Goal: Task Accomplishment & Management: Use online tool/utility

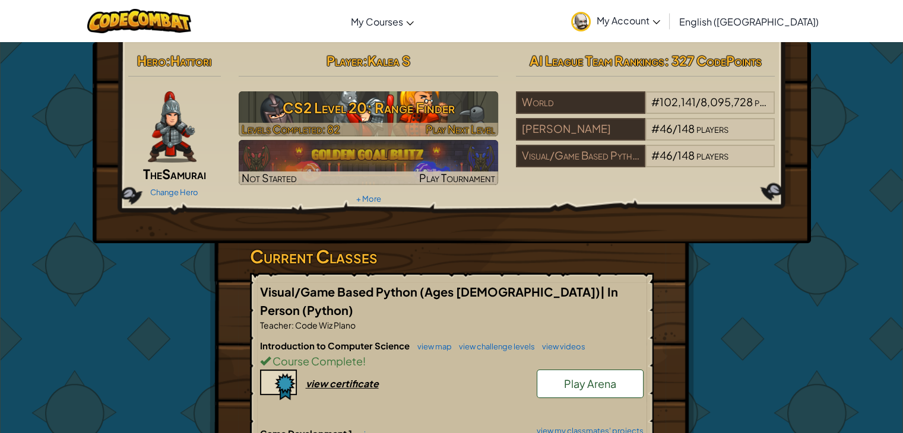
drag, startPoint x: 400, startPoint y: 116, endPoint x: 402, endPoint y: 105, distance: 12.1
click at [402, 106] on h3 "CS2 Level 20: Range Finder" at bounding box center [368, 107] width 259 height 27
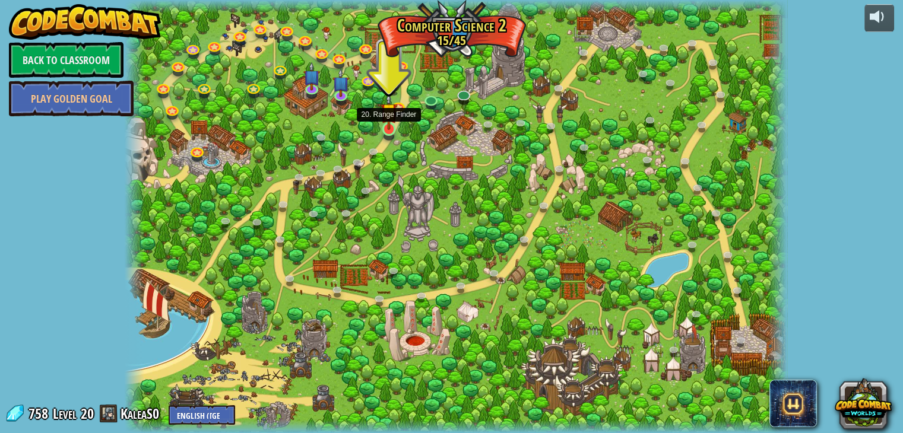
click at [382, 119] on img at bounding box center [389, 112] width 17 height 38
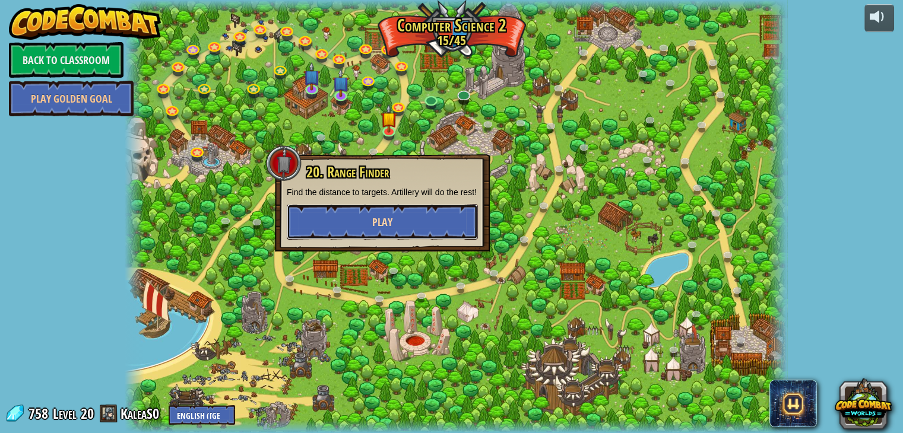
click at [397, 226] on button "Play" at bounding box center [382, 222] width 191 height 36
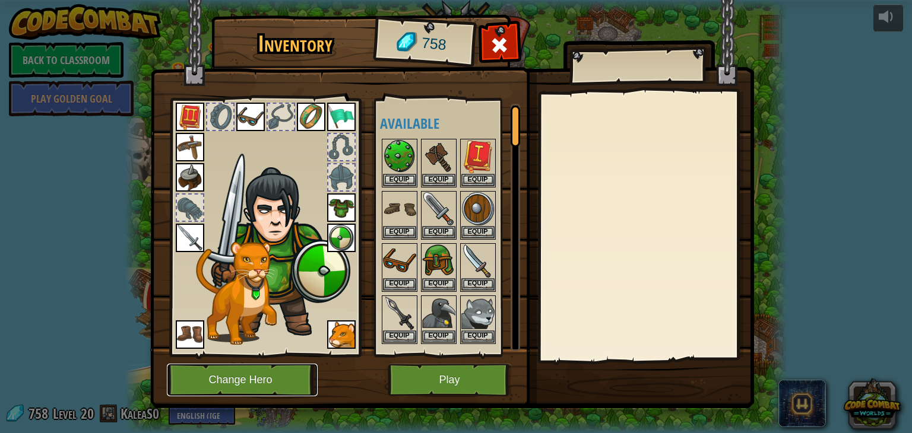
click at [229, 381] on button "Change Hero" at bounding box center [242, 380] width 151 height 33
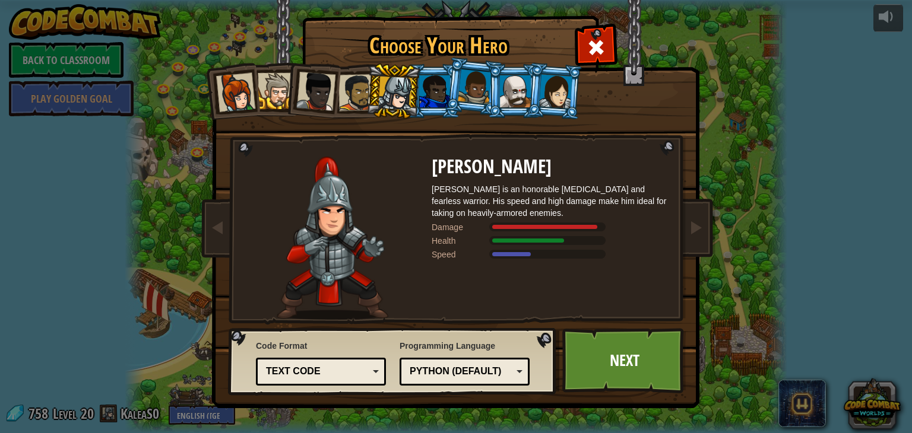
click at [514, 116] on li at bounding box center [514, 91] width 53 height 54
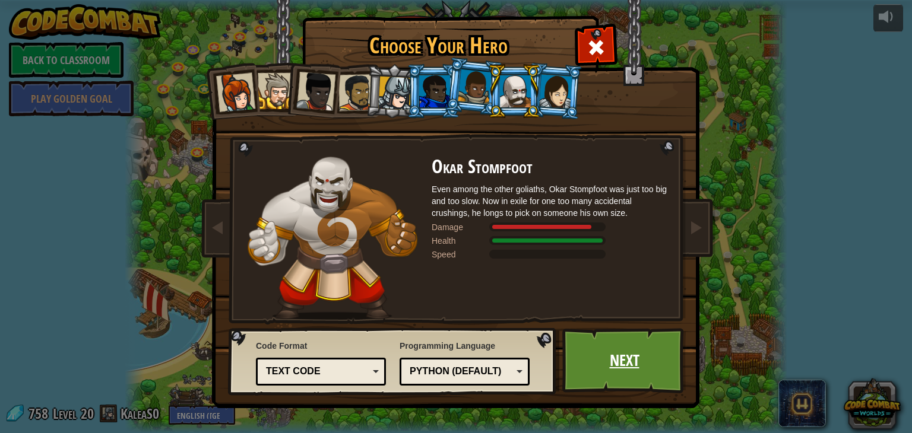
click at [612, 361] on link "Next" at bounding box center [624, 360] width 124 height 65
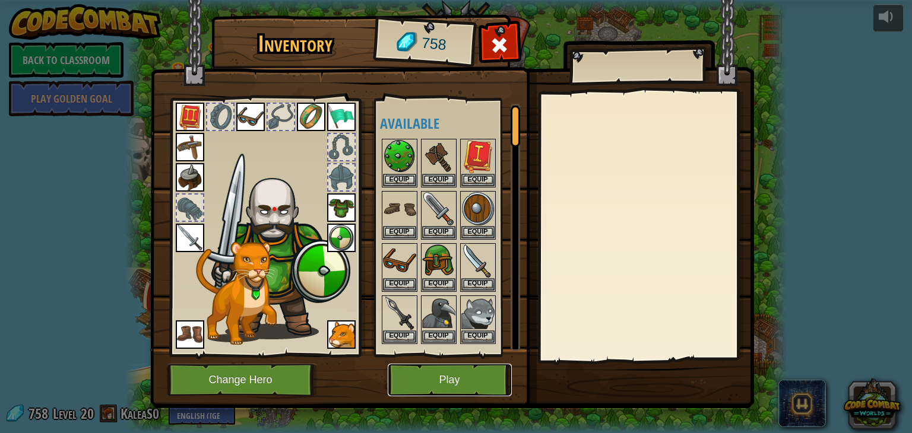
click at [409, 365] on button "Play" at bounding box center [450, 380] width 124 height 33
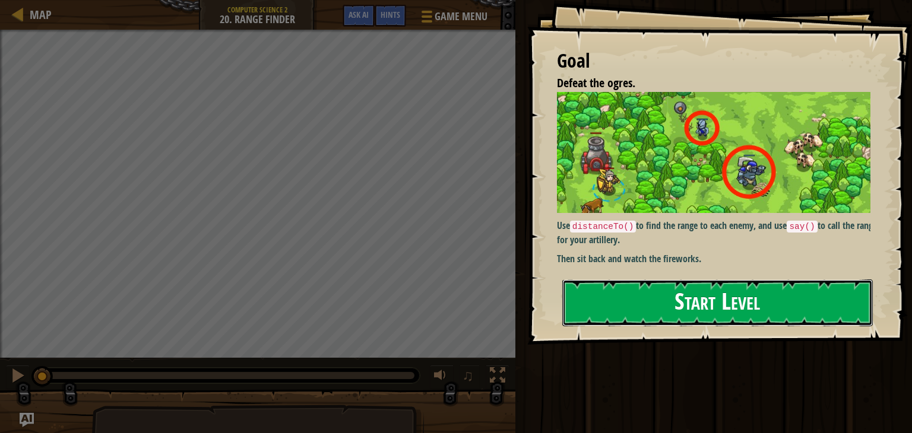
click at [642, 312] on button "Start Level" at bounding box center [717, 303] width 311 height 47
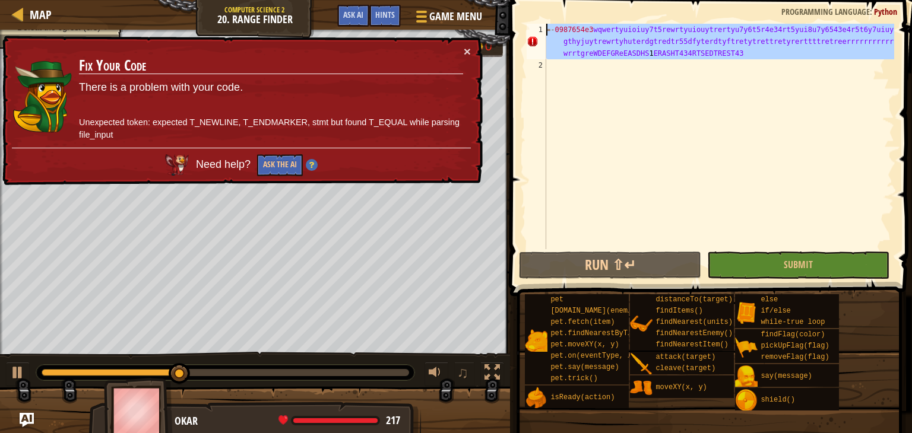
drag, startPoint x: 612, startPoint y: 96, endPoint x: 233, endPoint y: -52, distance: 407.2
click at [233, 0] on html "Map Computer Science 2 20. Range Finder Game Menu Done Hints Ask AI 1 ההההההההה…" at bounding box center [456, 0] width 912 height 0
type textarea "]"
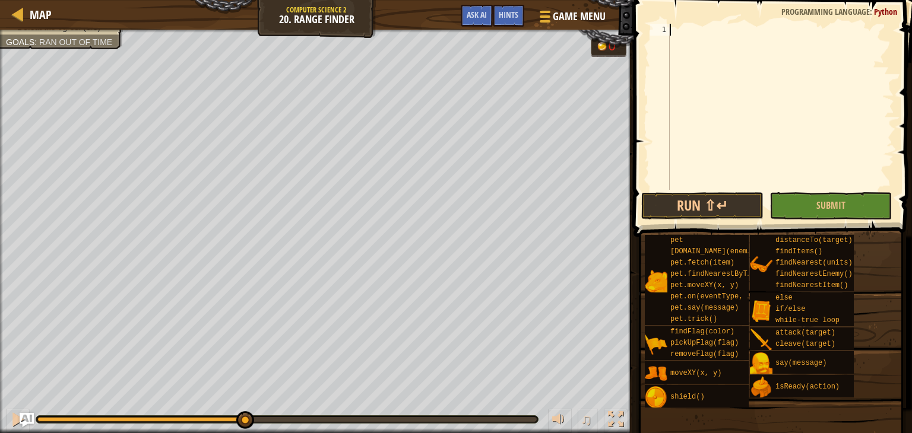
type textarea "\"
type textarea "];,kkmngngnfrgnbndfg"
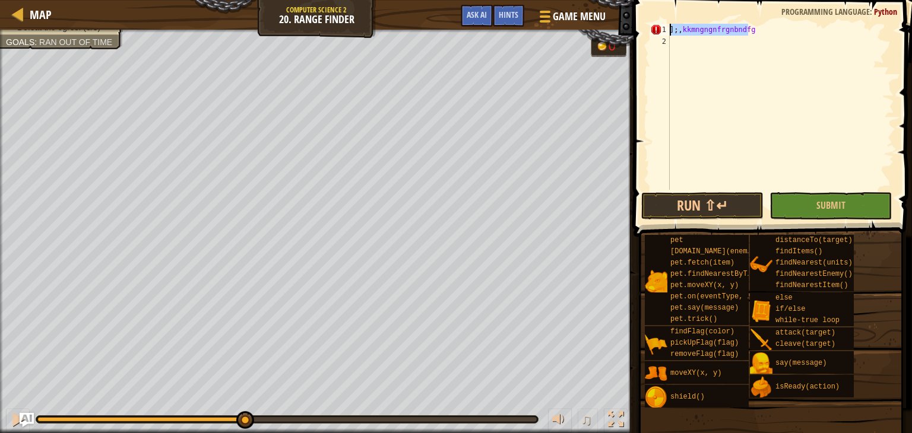
drag, startPoint x: 768, startPoint y: 31, endPoint x: 223, endPoint y: -52, distance: 551.4
click at [223, 0] on html "Map Computer Science 2 20. Range Finder Game Menu Done Hints Ask AI 1 ההההההההה…" at bounding box center [456, 0] width 912 height 0
drag, startPoint x: 695, startPoint y: 54, endPoint x: 672, endPoint y: 26, distance: 35.9
click at [694, 53] on div at bounding box center [780, 119] width 227 height 190
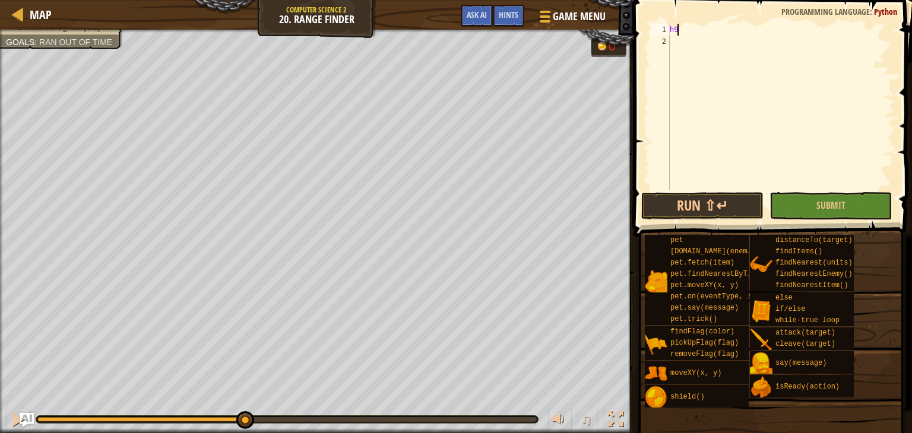
type textarea "h"
click at [727, 17] on span at bounding box center [774, 102] width 288 height 272
drag, startPoint x: 724, startPoint y: 62, endPoint x: 716, endPoint y: 52, distance: 13.1
click at [722, 52] on div at bounding box center [780, 119] width 227 height 190
type textarea "u"
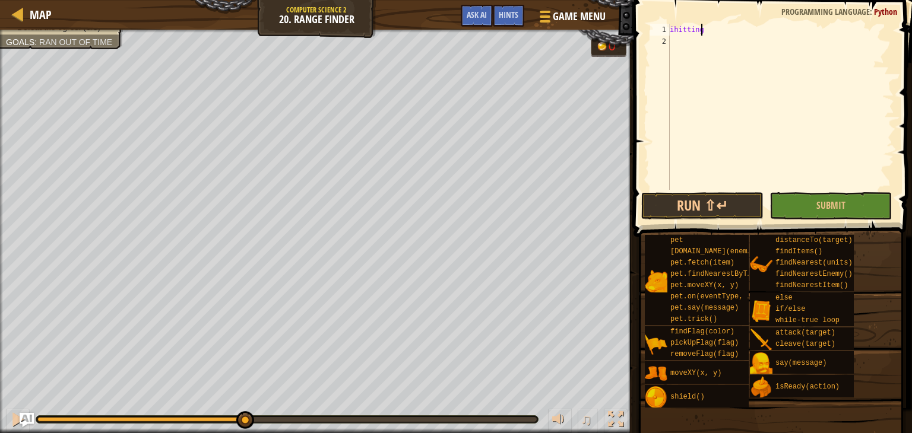
type textarea "i"
type textarea "h"
type textarea "\"
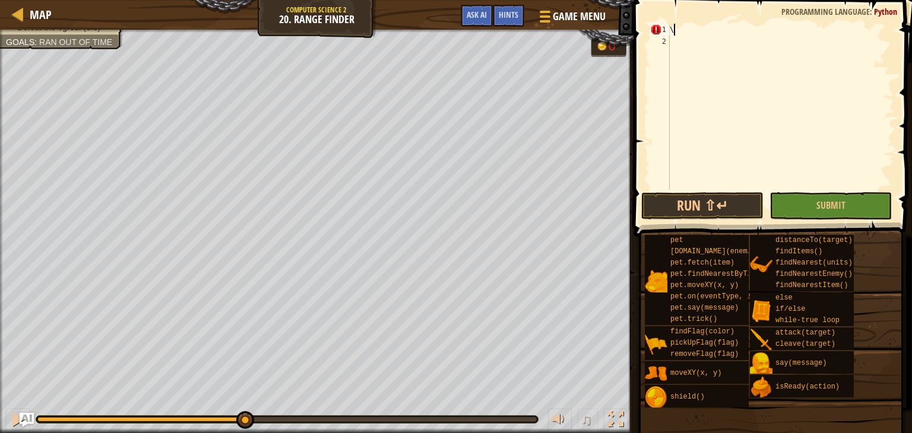
scroll to position [5, 0]
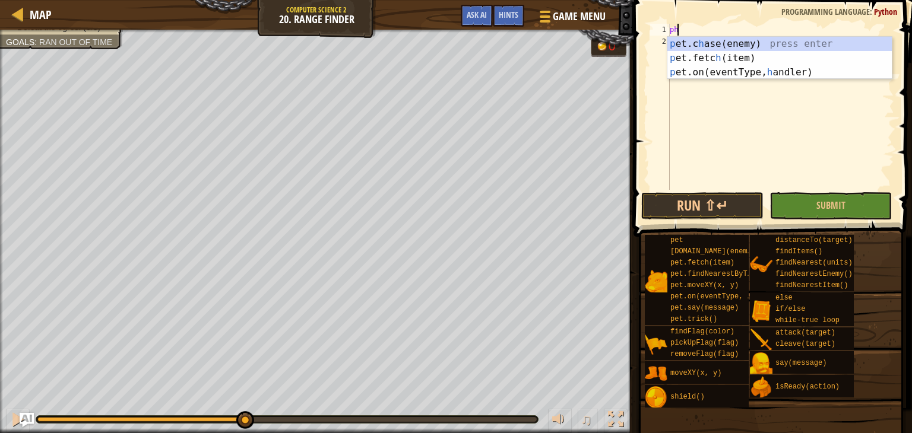
type textarea "phh"
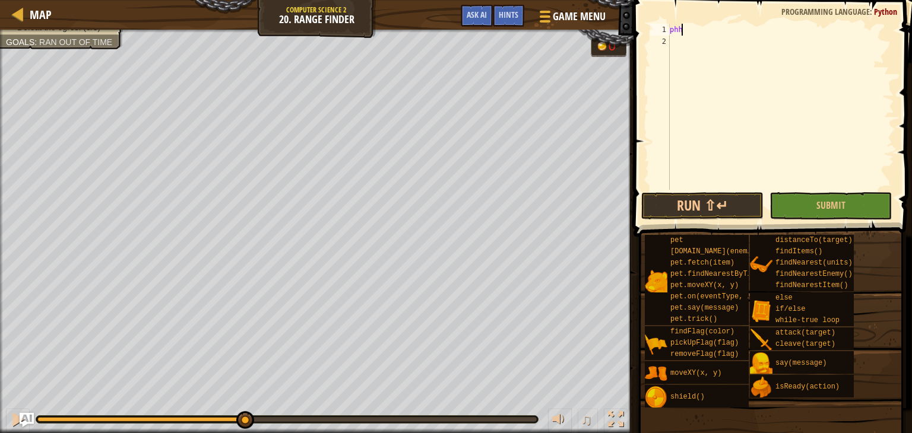
click at [672, 41] on div "phh" at bounding box center [780, 119] width 227 height 190
type textarea "phh"
drag, startPoint x: 683, startPoint y: 48, endPoint x: 792, endPoint y: 88, distance: 115.9
click at [812, 86] on div "phh" at bounding box center [780, 119] width 227 height 190
click at [536, 67] on div "Map Computer Science 2 20. Range Finder Game Menu Done Hints Ask AI 1 ההההההההה…" at bounding box center [456, 216] width 912 height 433
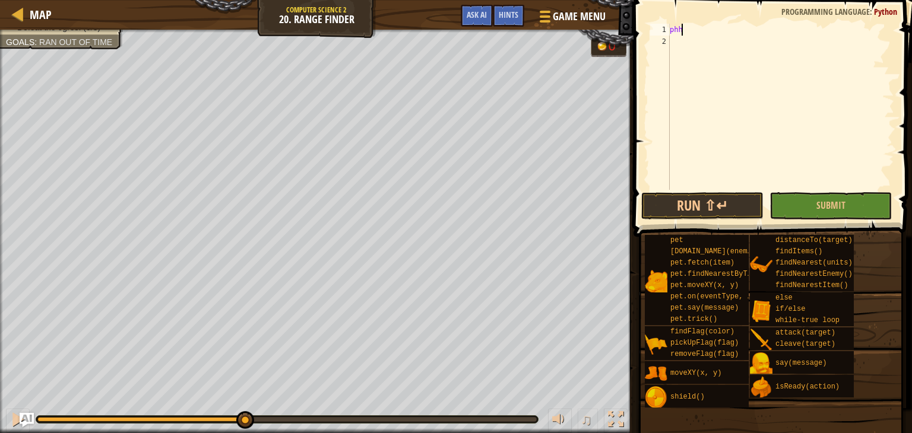
type textarea "p"
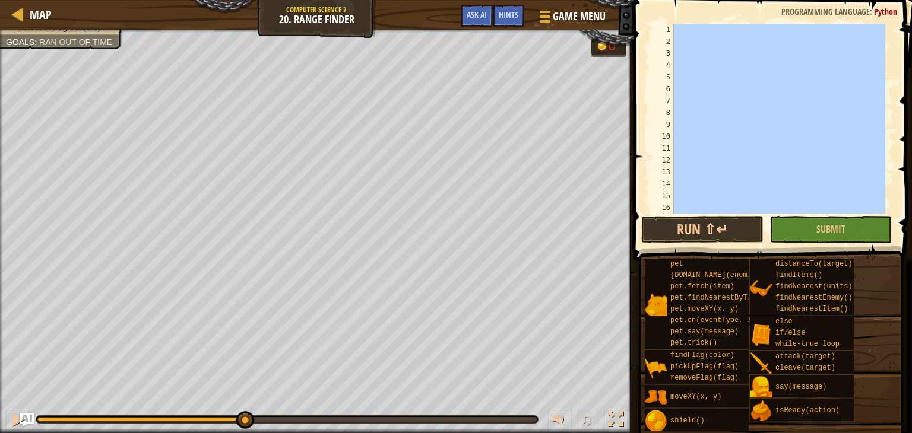
paste textarea
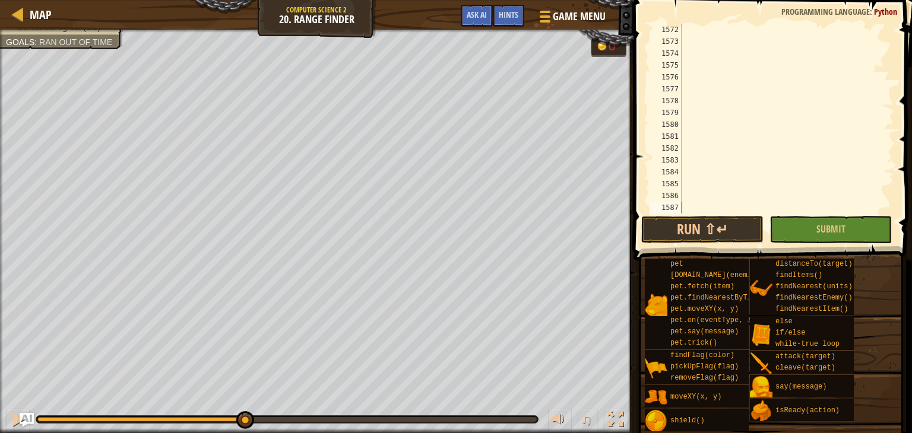
scroll to position [19268, 0]
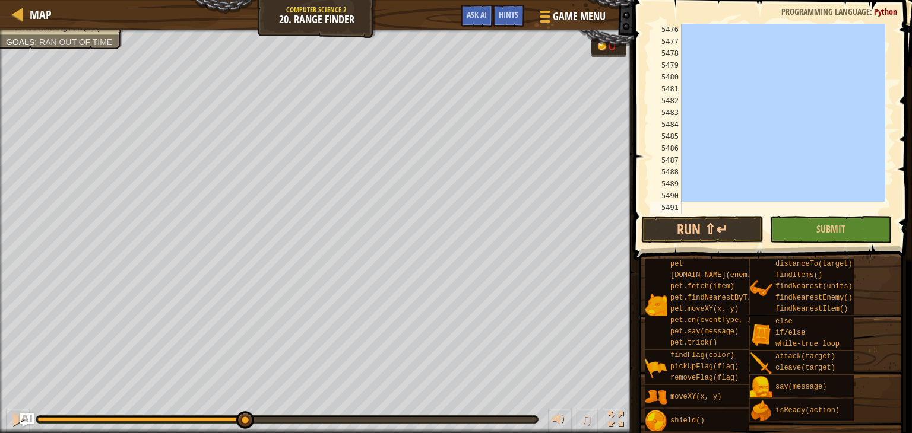
paste textarea
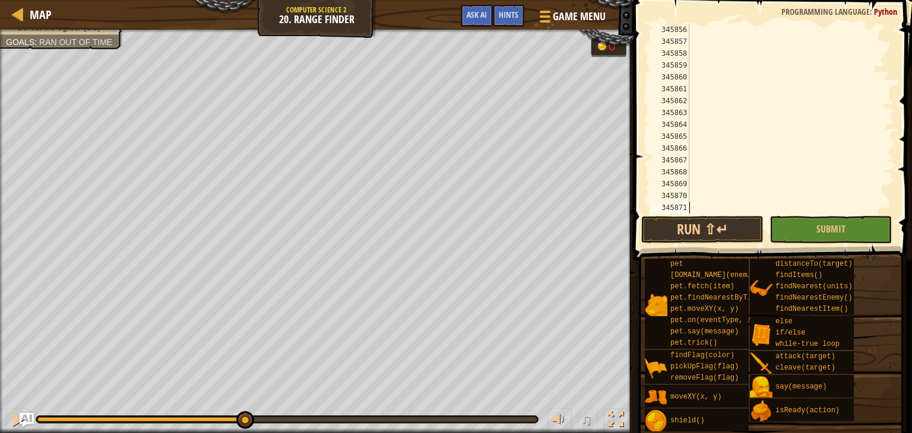
paste textarea
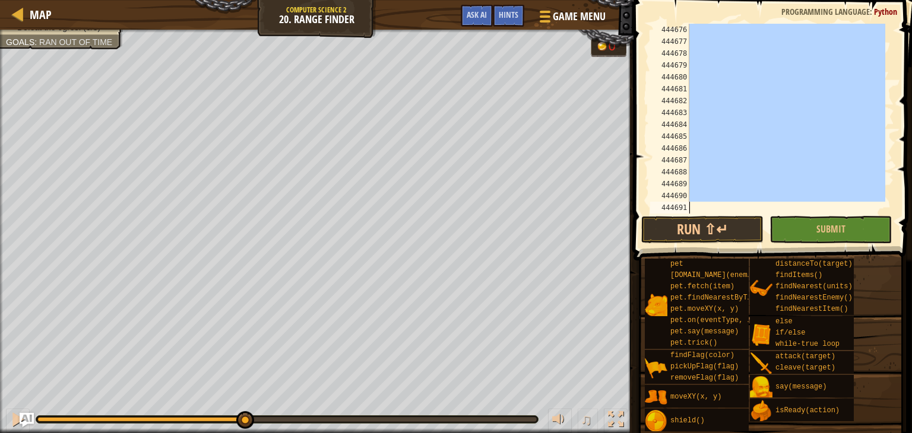
paste textarea
paste textarea "c"
click at [707, 211] on div at bounding box center [785, 131] width 199 height 214
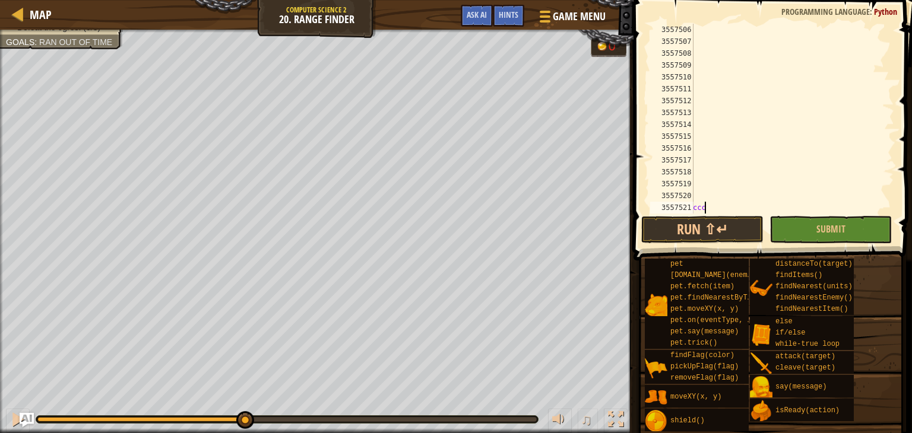
drag, startPoint x: 705, startPoint y: 201, endPoint x: 667, endPoint y: 1, distance: 204.3
click at [756, 217] on div "ccc 3557506 3557507 3557508 3557509 3557510 3557511 3557512 3557513 3557514 355…" at bounding box center [771, 154] width 282 height 296
click at [782, 90] on div "ccc" at bounding box center [790, 131] width 198 height 214
click at [645, 197] on div "ccc 3557506 3557507 3557508 3557509 3557510 3557511 3557512 3557513 3557514 355…" at bounding box center [771, 154] width 282 height 296
type textarea "\\c"
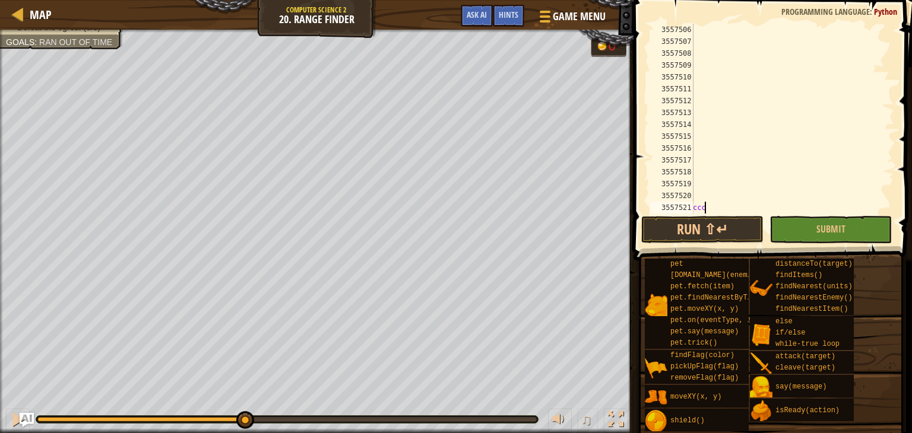
type textarea "aa3ium,lm670-p[;"
